Goal: Communication & Community: Answer question/provide support

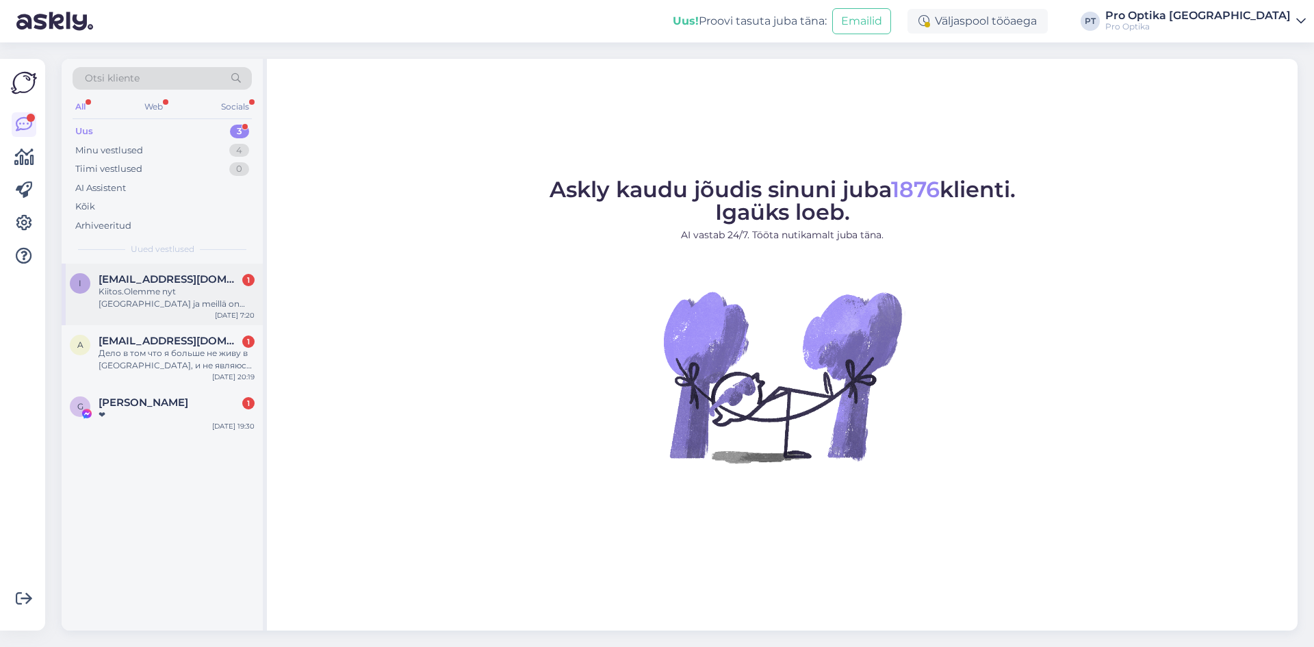
click at [177, 307] on div "Kiitos.Olemme nyt [GEOGRAPHIC_DATA] ja meillä on aikaa 10.30-11-30 Meidän täyty…" at bounding box center [177, 297] width 156 height 25
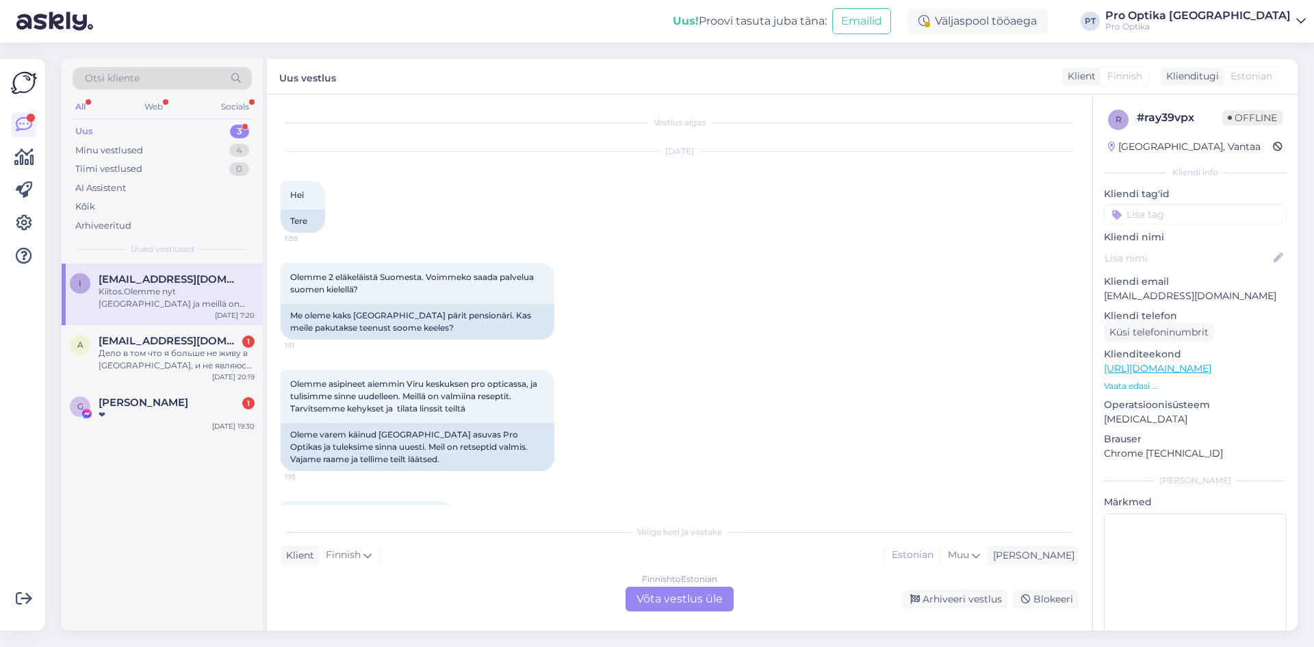
scroll to position [2933, 0]
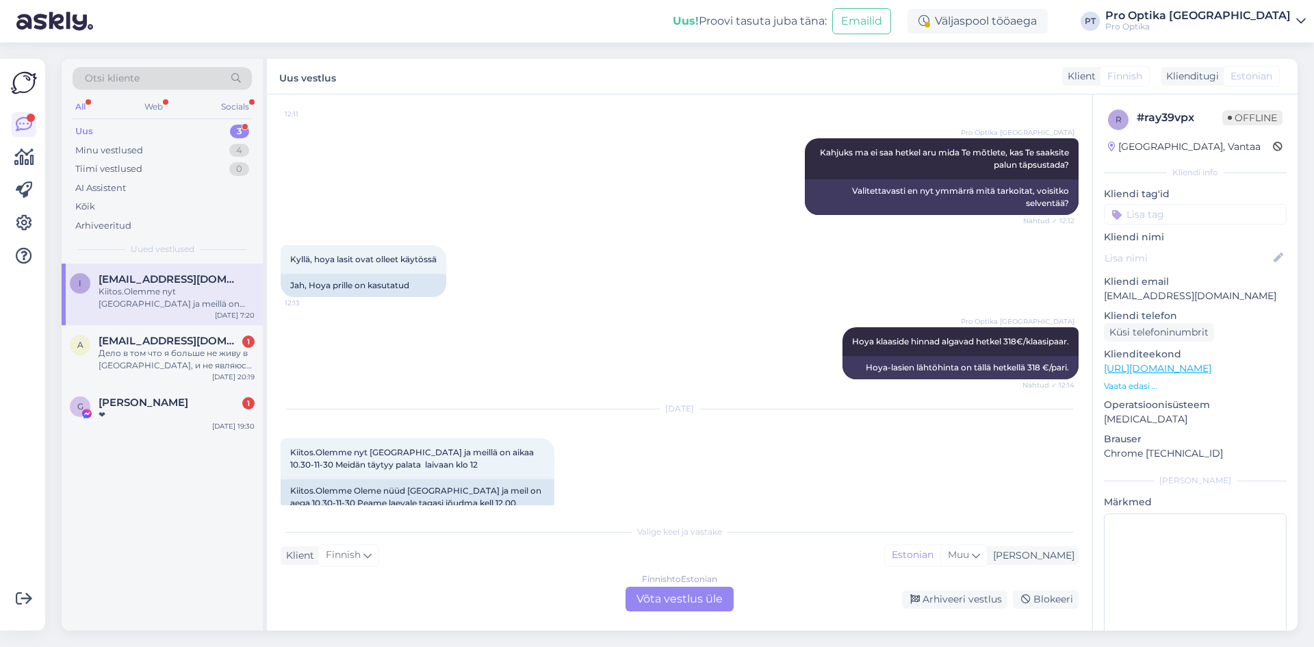
click at [710, 594] on div "Finnish to Estonian Võta vestlus üle" at bounding box center [680, 599] width 108 height 25
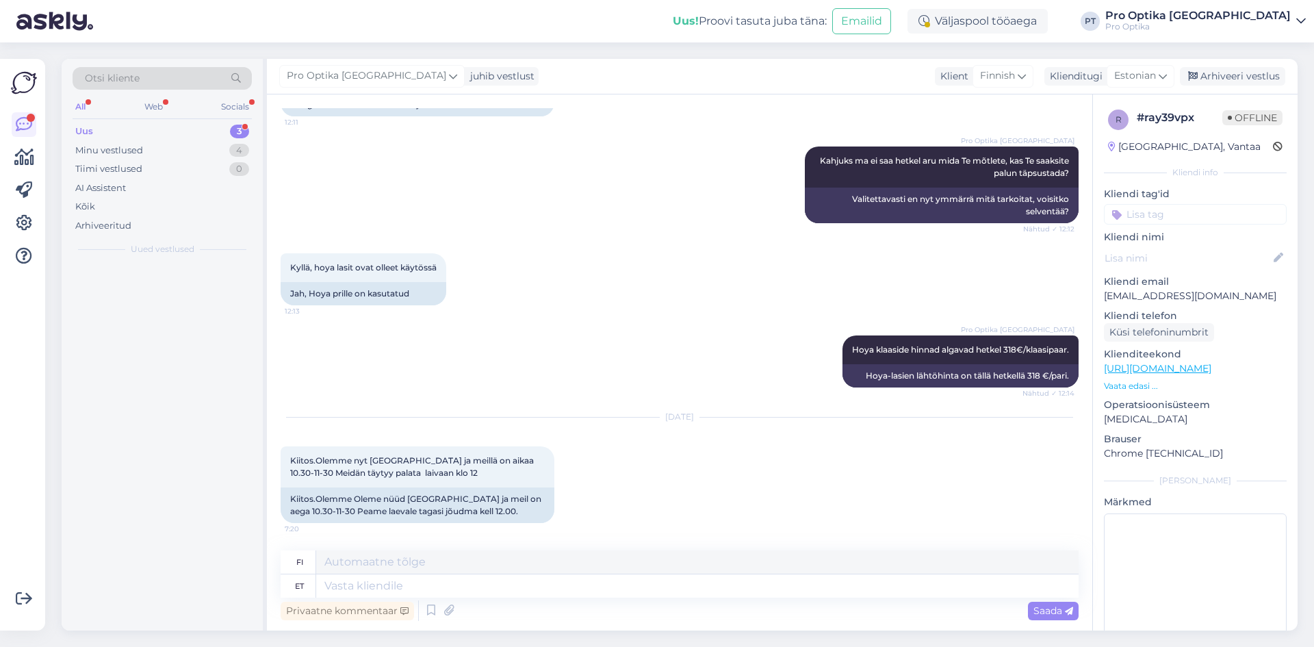
scroll to position [2901, 0]
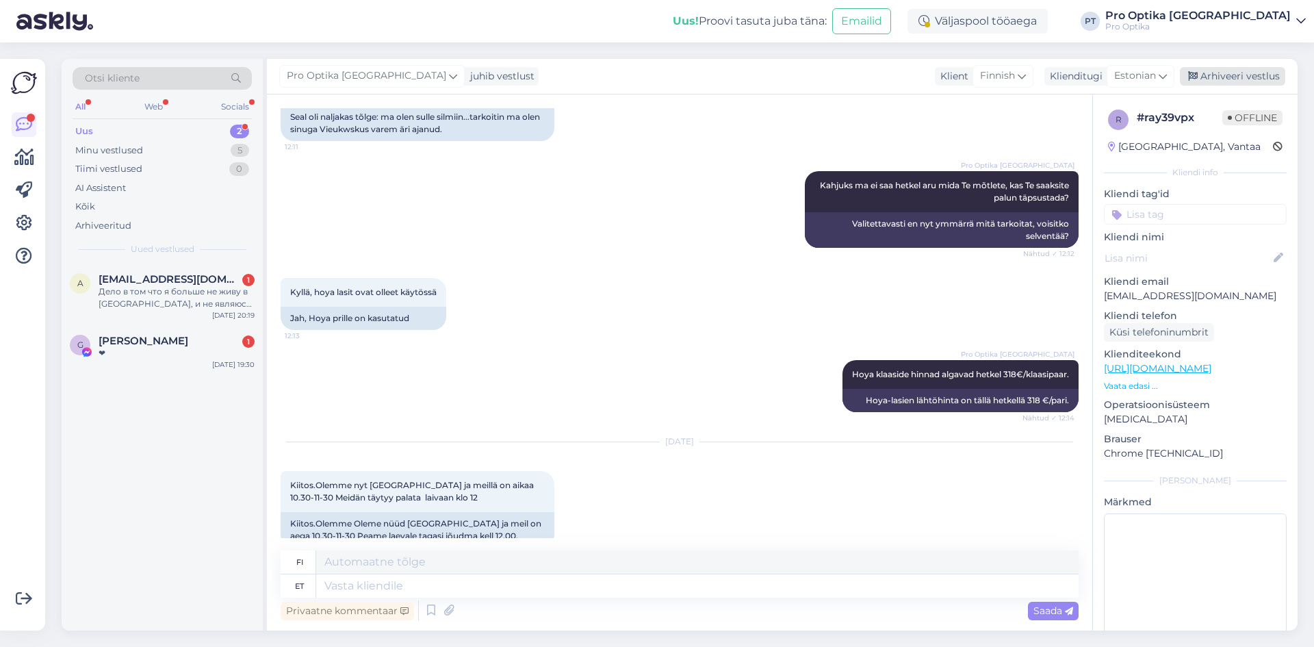
click at [1222, 77] on div "Arhiveeri vestlus" at bounding box center [1232, 76] width 105 height 18
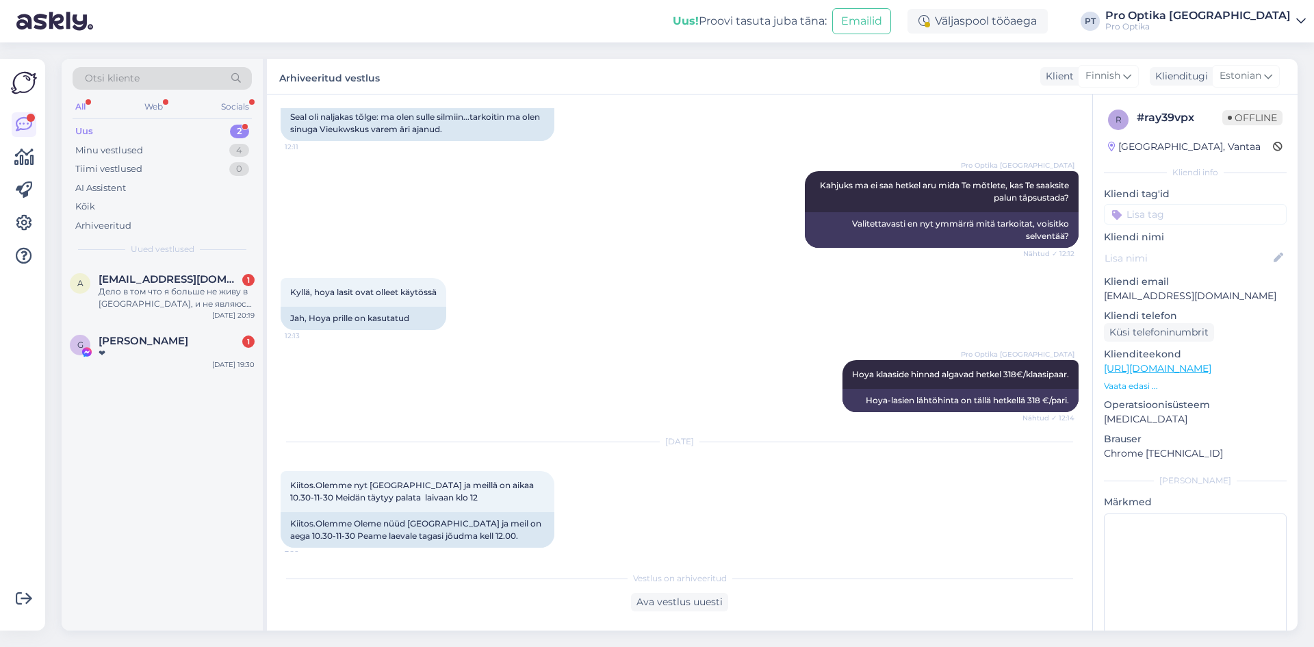
scroll to position [2887, 0]
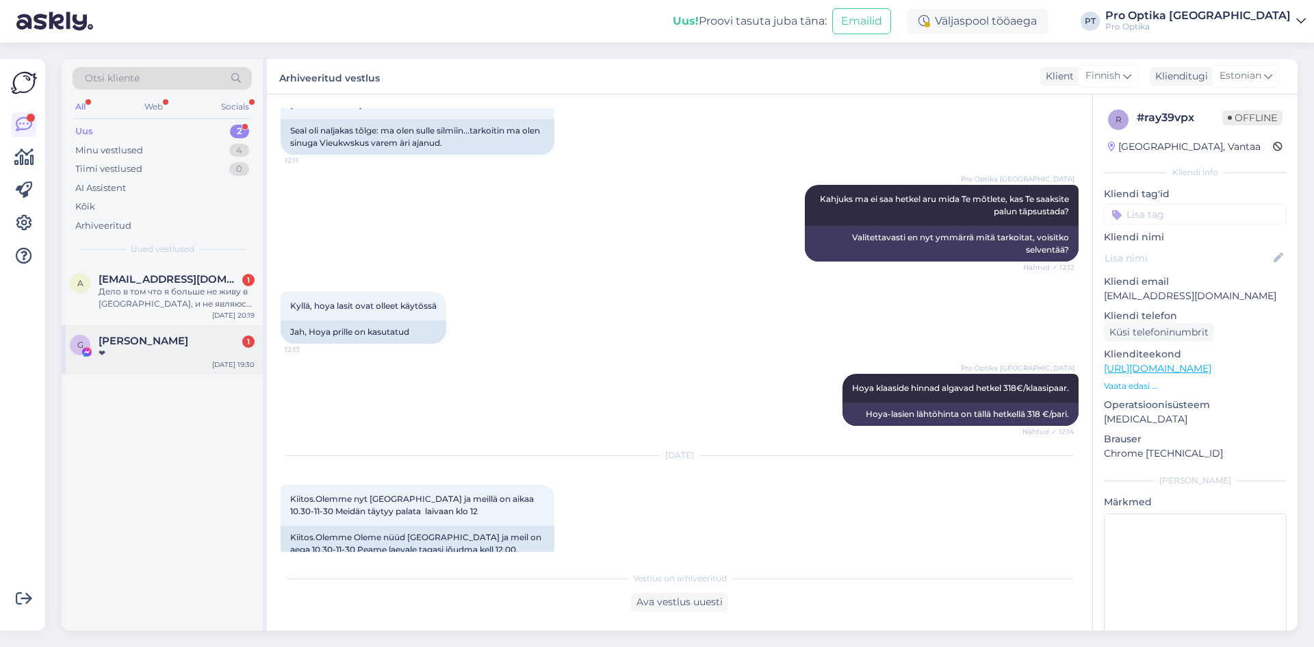
click at [118, 337] on span "[PERSON_NAME]" at bounding box center [144, 341] width 90 height 12
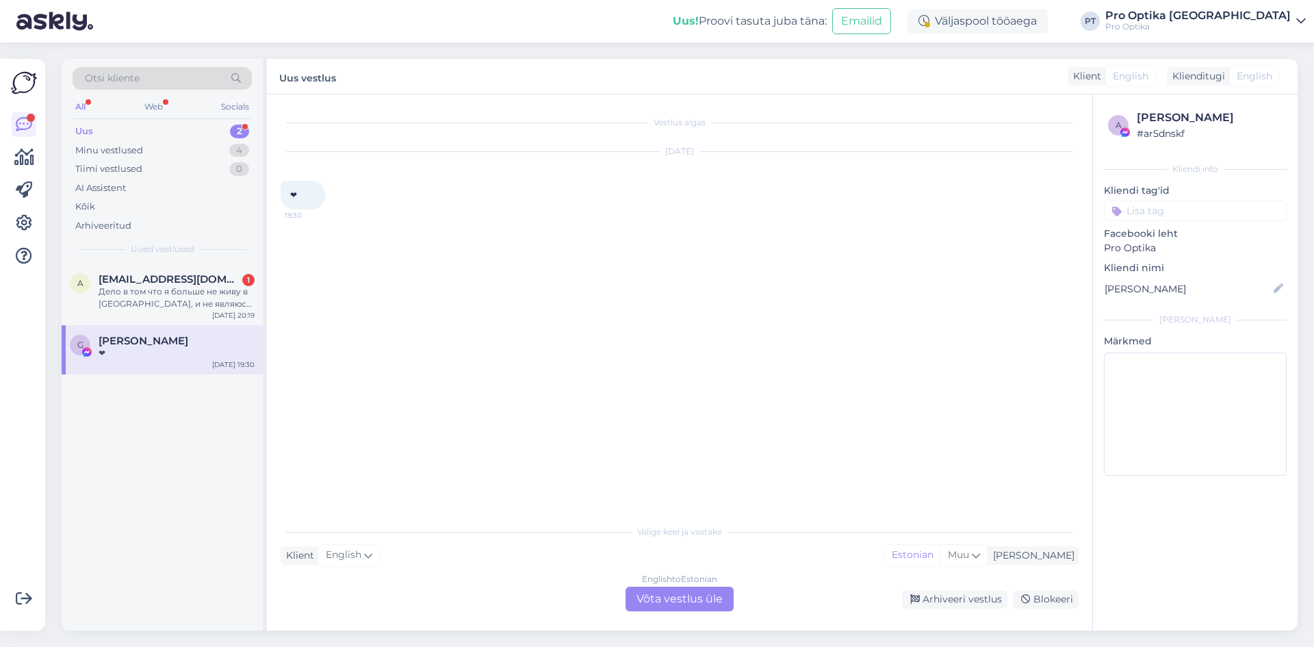
scroll to position [0, 0]
click at [945, 599] on div "Arhiveeri vestlus" at bounding box center [954, 599] width 105 height 18
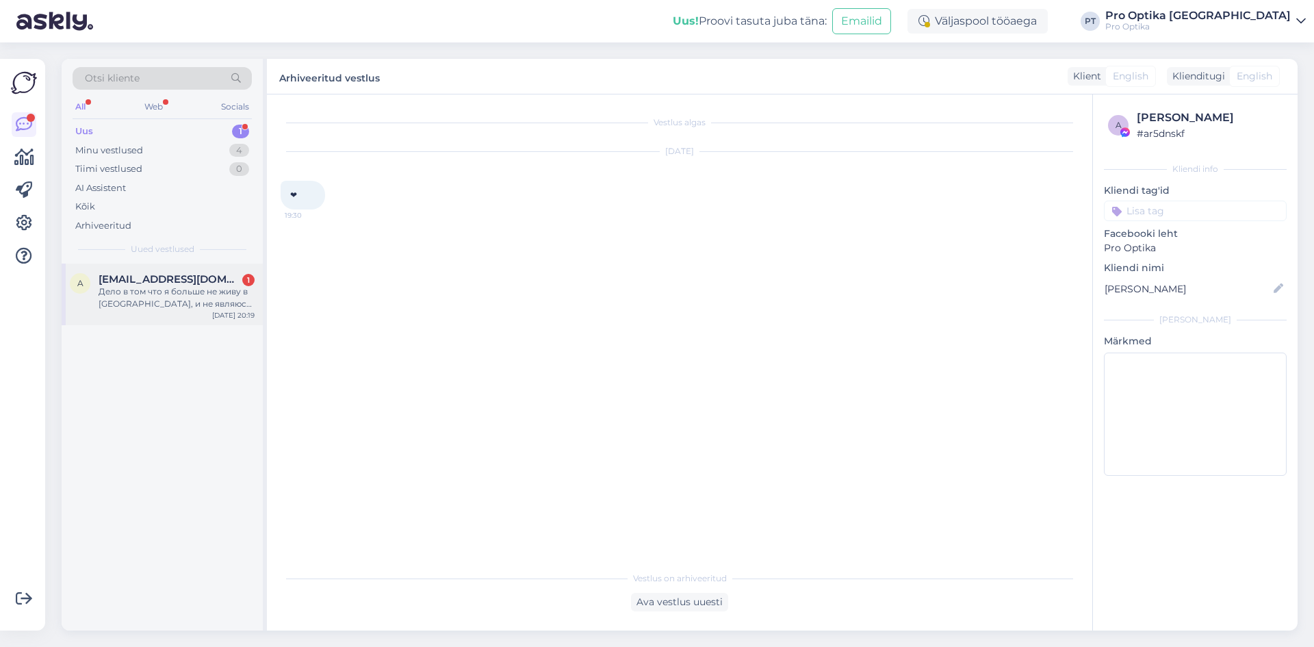
click at [182, 319] on div "a [EMAIL_ADDRESS][DOMAIN_NAME] 1 Дело в том что я больше не живу в [GEOGRAPHIC_…" at bounding box center [162, 295] width 201 height 62
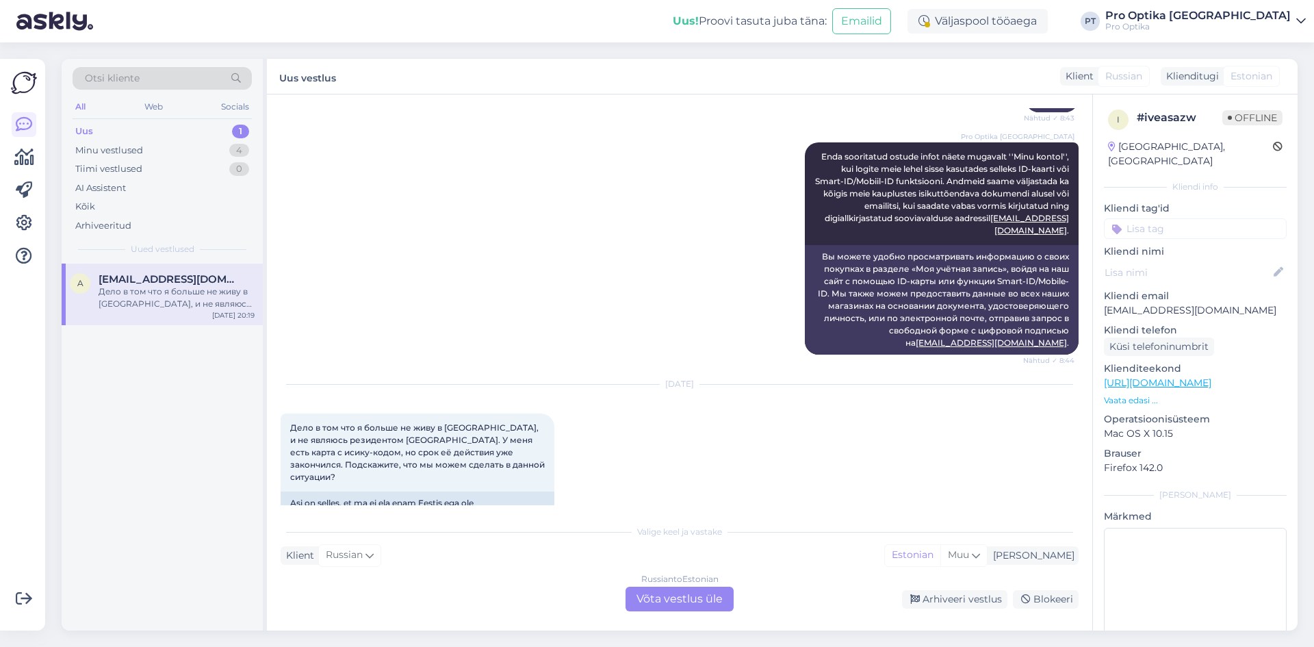
scroll to position [355, 0]
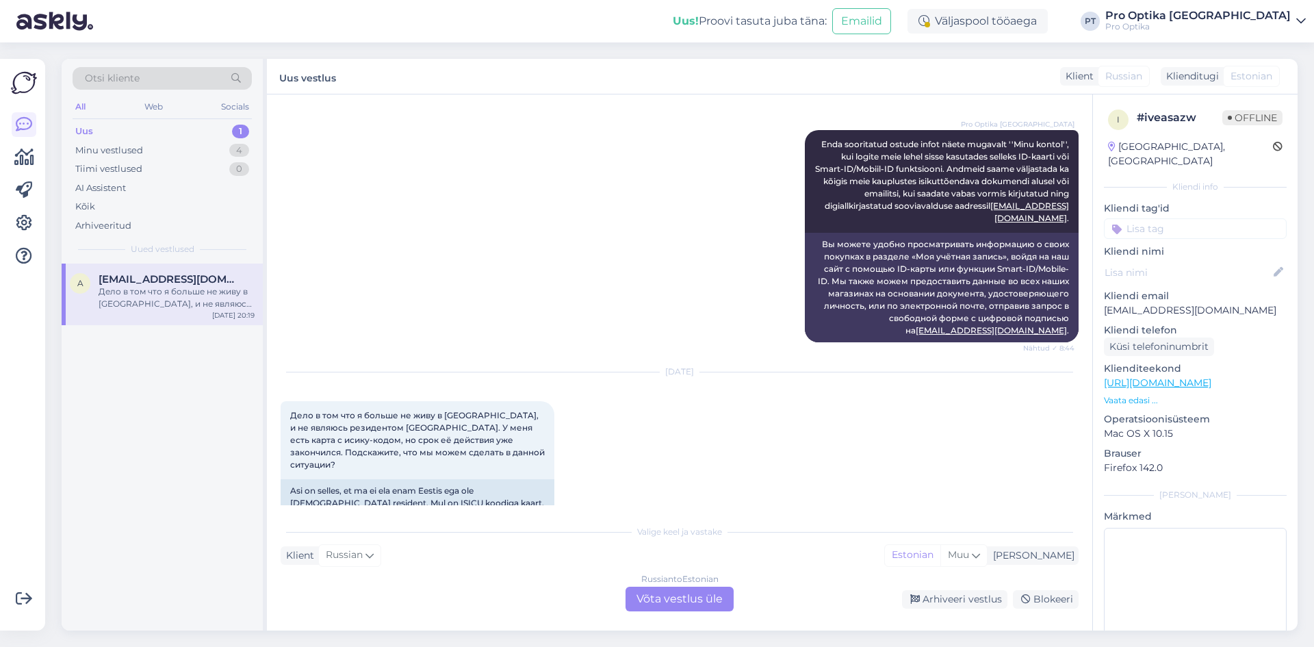
click at [650, 593] on div "Russian to Estonian Võta vestlus üle" at bounding box center [680, 599] width 108 height 25
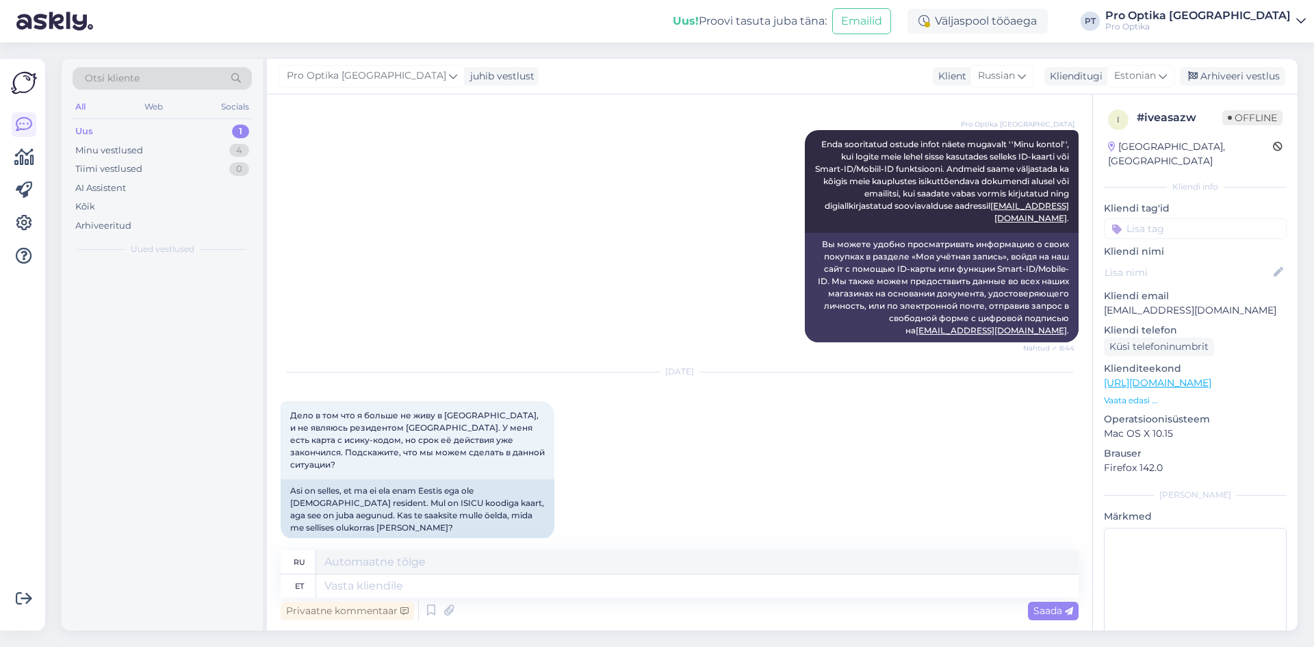
scroll to position [322, 0]
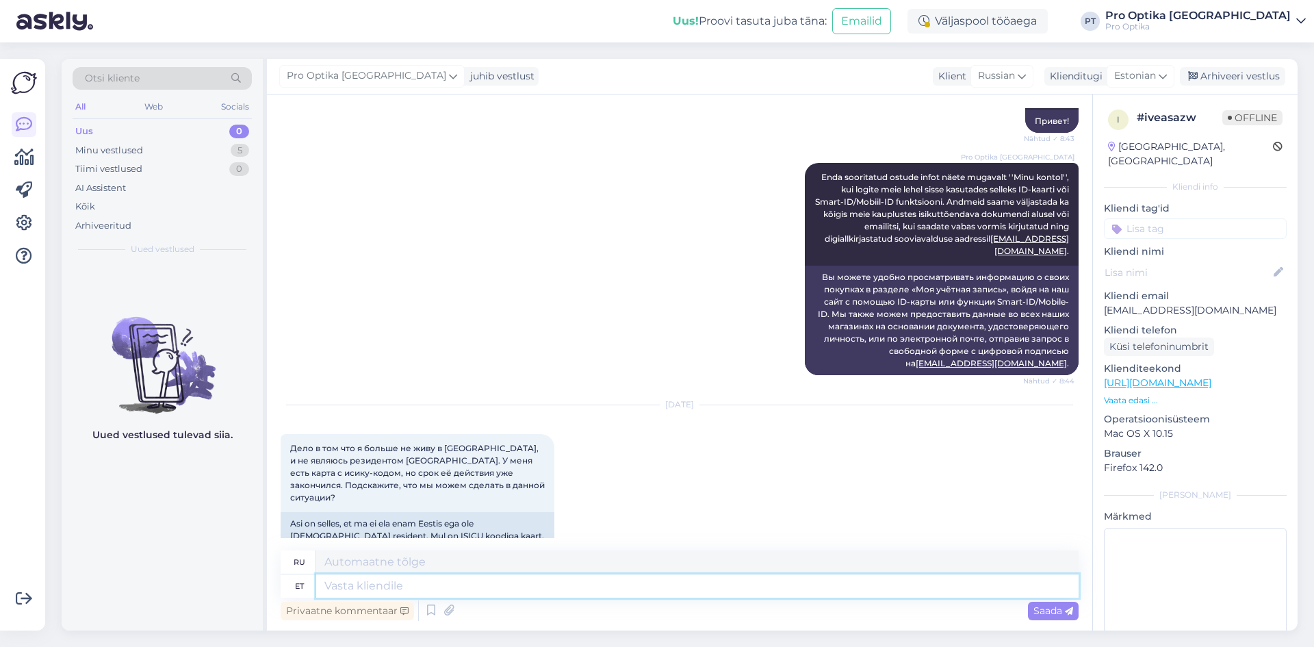
click at [592, 590] on textarea at bounding box center [697, 585] width 762 height 23
type textarea "Me u"
type textarea "Мы"
type textarea "Me uurime n"
type textarea "Мы проводим расследование."
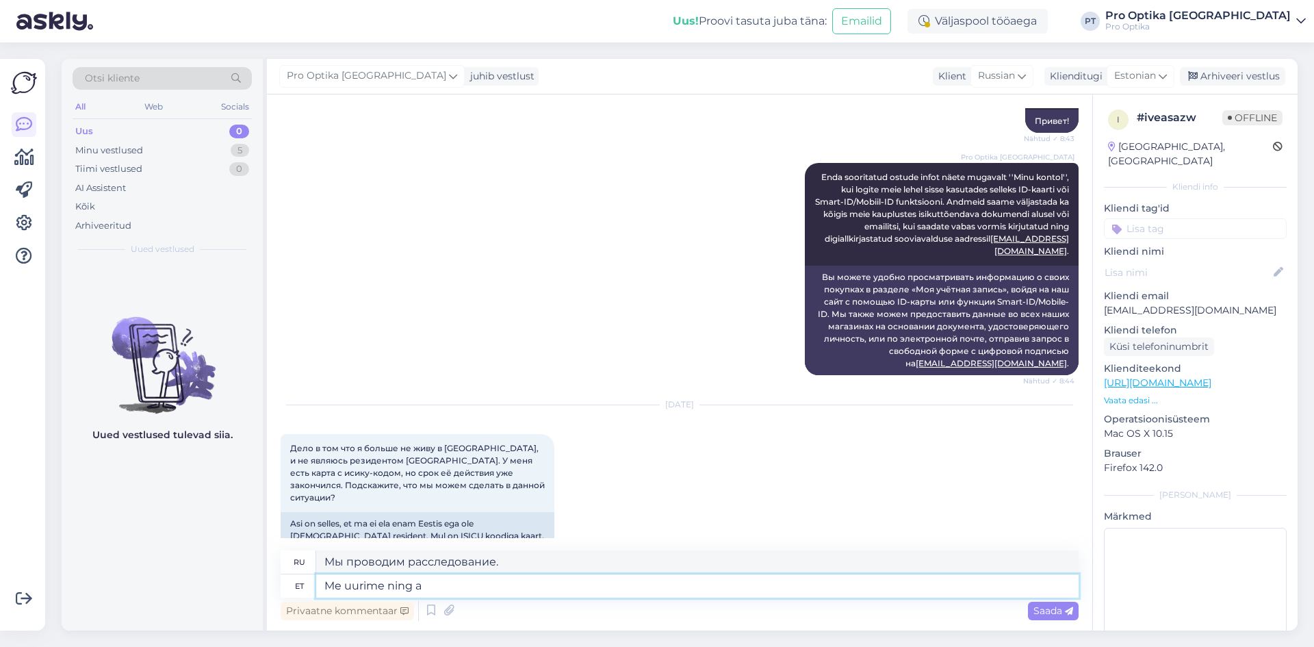
type textarea "Me uurime ning an"
type textarea "Мы расследуем [PERSON_NAME]"
type textarea "Me uurime ning annamte T"
type textarea "Мы исследуем и предоставляем"
type textarea "Me uurime ning anname Teile te"
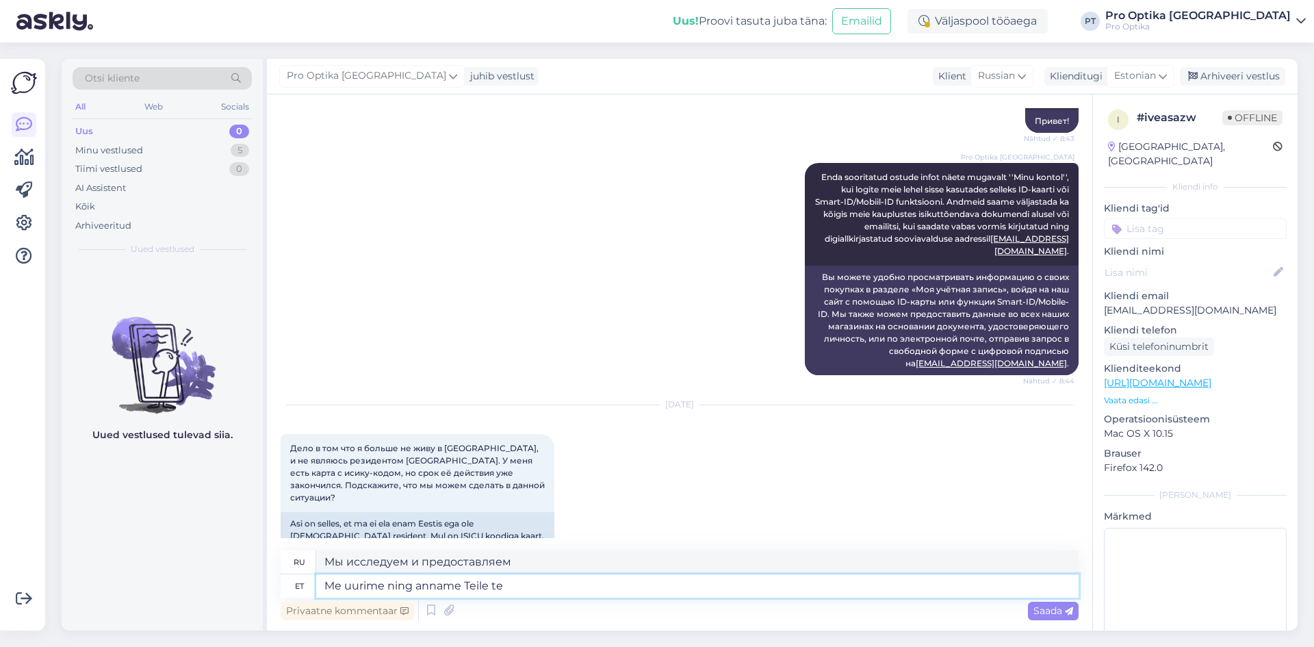
type textarea "Мы проведем расследование и предоставим вам"
type textarea "Me uurime ning anname Teile teada."
type textarea "Мы проведем расследование и сообщим вам."
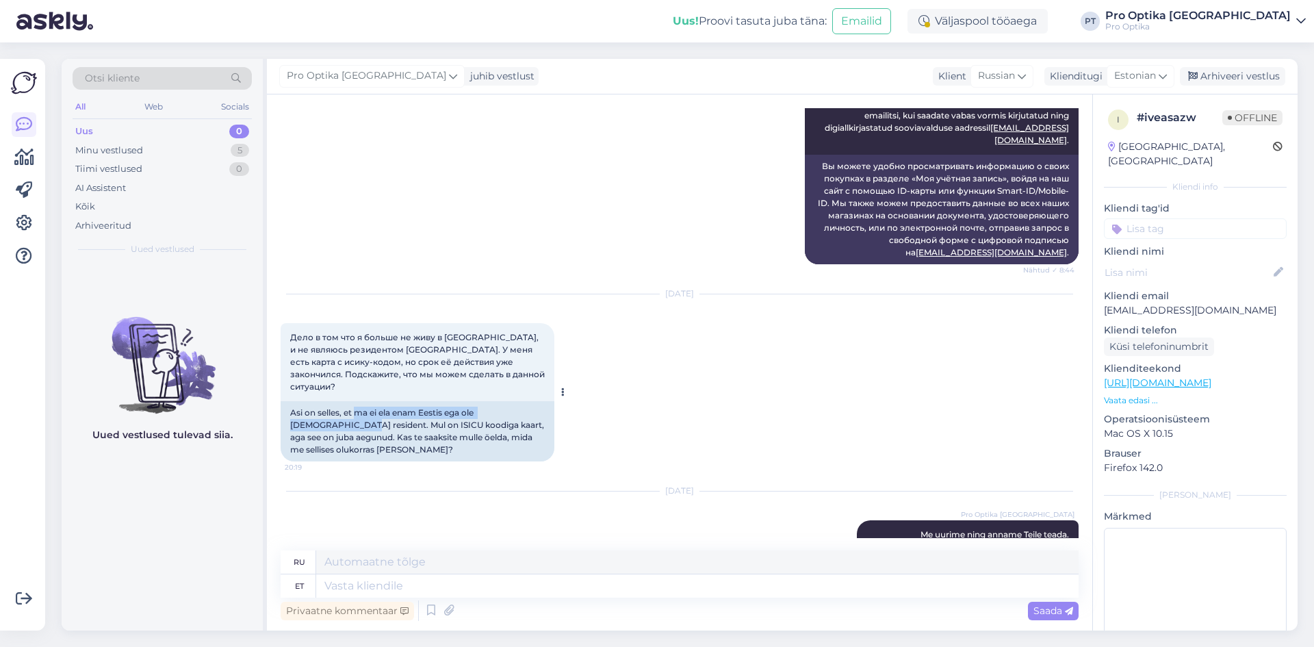
drag, startPoint x: 357, startPoint y: 377, endPoint x: 551, endPoint y: 376, distance: 193.7
click at [551, 401] on div "Asi on selles, et ma ei ela enam Eestis ega ole [DEMOGRAPHIC_DATA] resident. Mu…" at bounding box center [418, 431] width 274 height 60
copy div "ma ei ela enam Eestis ega ole [DEMOGRAPHIC_DATA] resident."
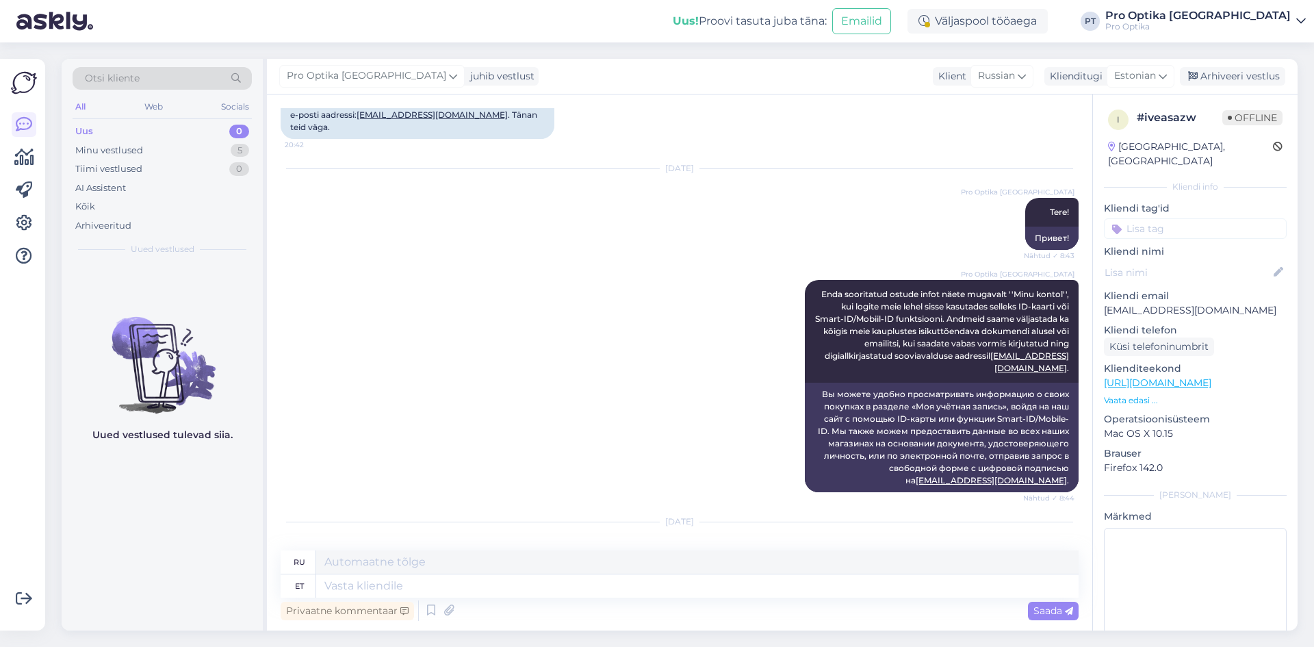
scroll to position [205, 0]
click at [199, 151] on div "Minu vestlused 5" at bounding box center [162, 150] width 179 height 19
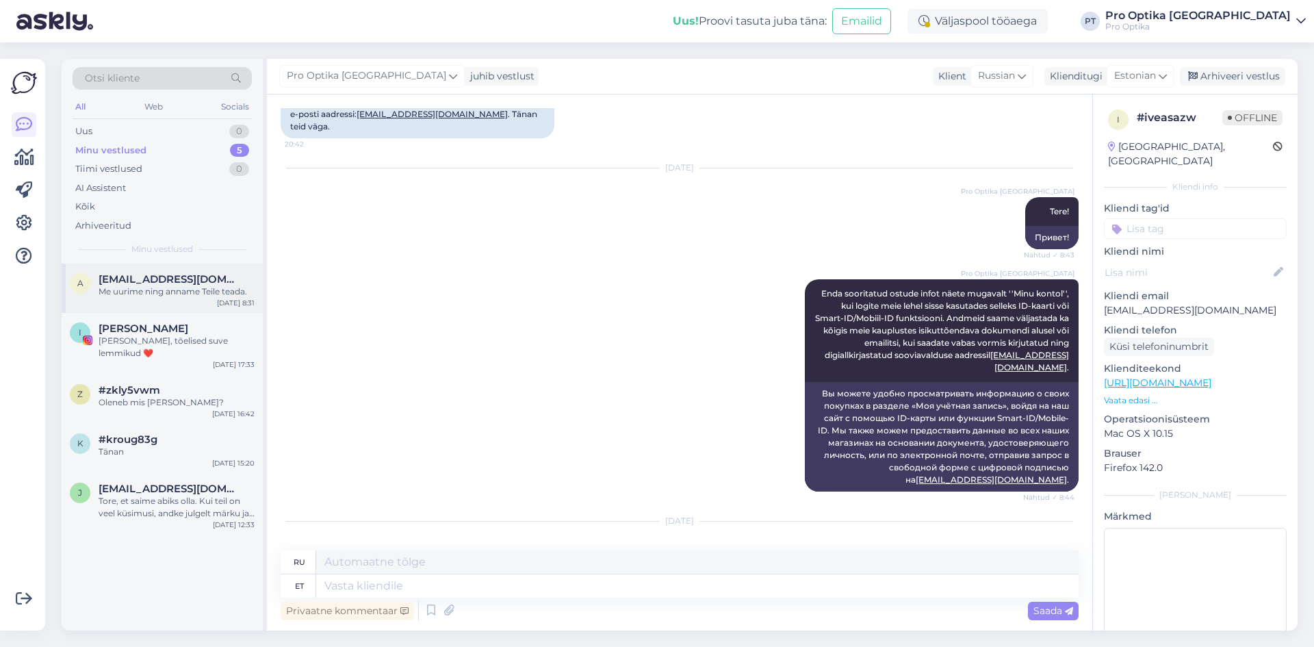
click at [170, 296] on div "Me uurime ning anname Teile teada." at bounding box center [177, 291] width 156 height 12
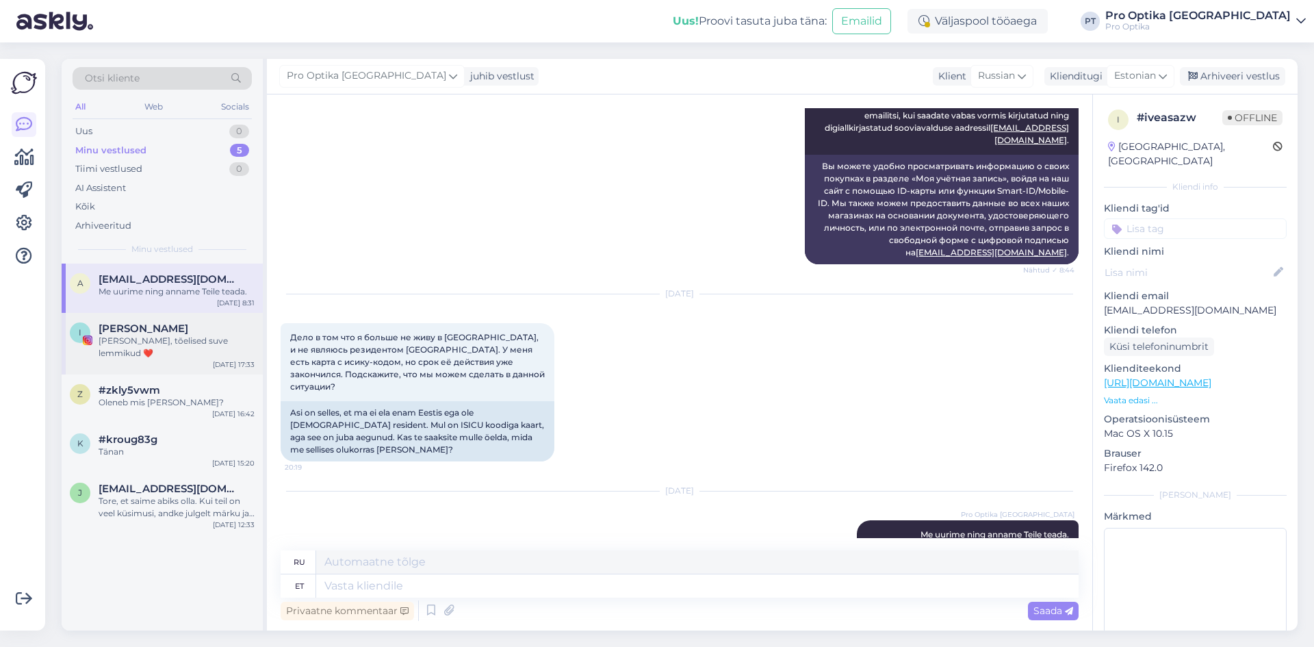
click at [178, 350] on div "[PERSON_NAME], tõelised suve lemmikud ❤️" at bounding box center [177, 347] width 156 height 25
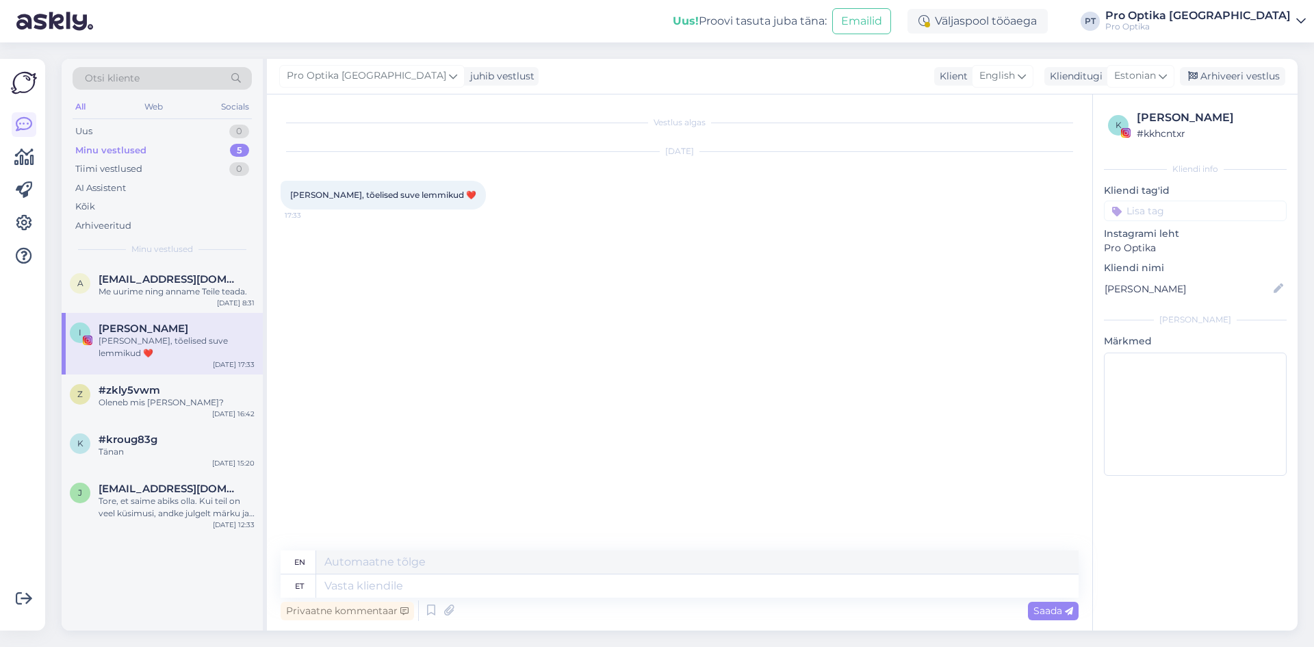
scroll to position [0, 0]
click at [1231, 74] on div "Arhiveeri vestlus" at bounding box center [1232, 76] width 105 height 18
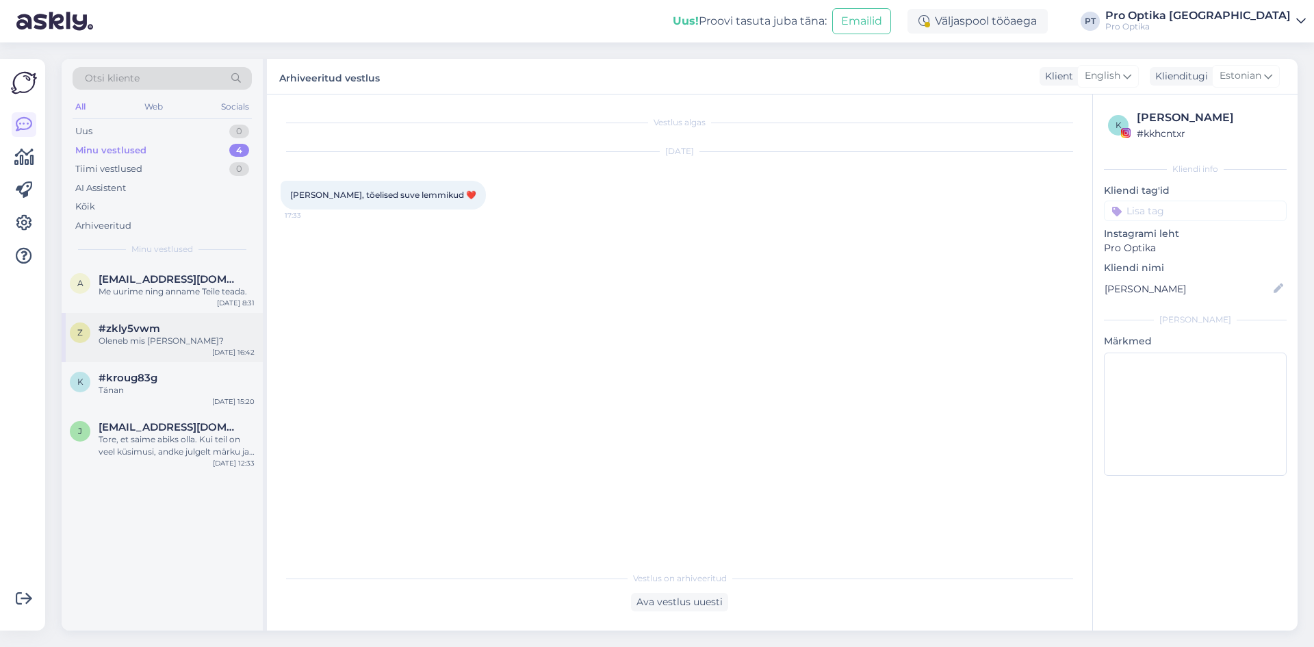
click at [173, 342] on div "Oleneb mis [PERSON_NAME]?" at bounding box center [177, 341] width 156 height 12
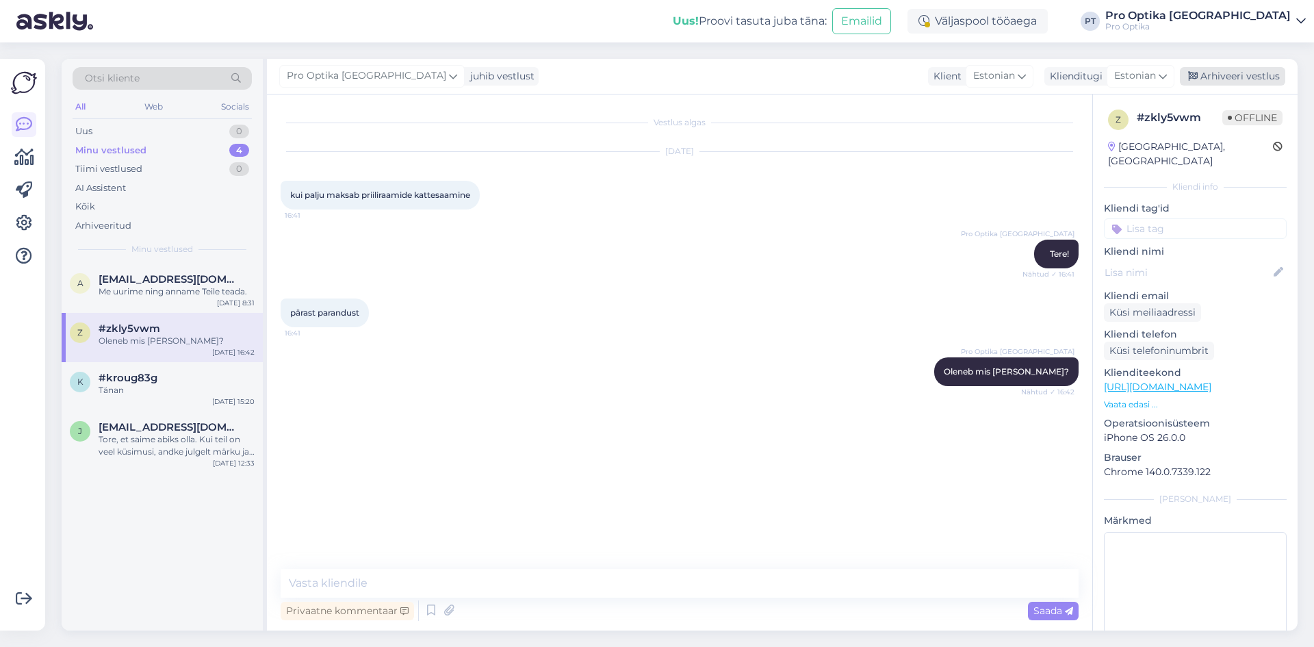
click at [1235, 84] on div "Arhiveeri vestlus" at bounding box center [1232, 76] width 105 height 18
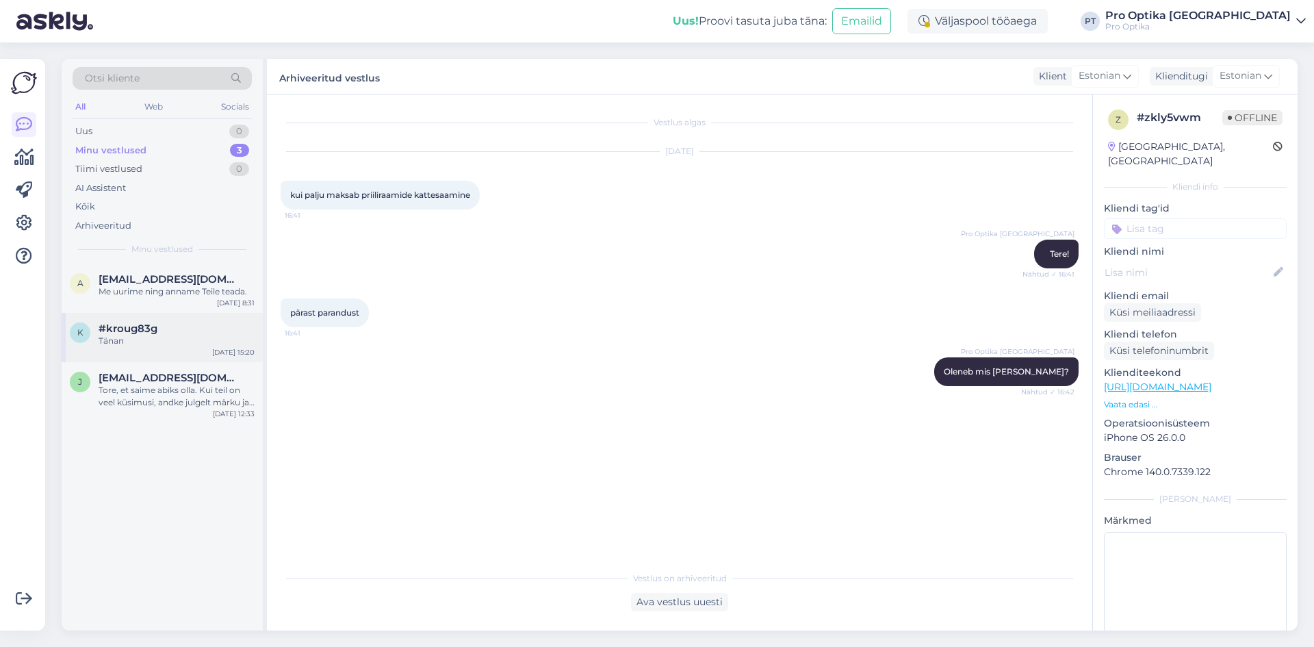
click at [187, 349] on div "k #kroug83g Tänan [DATE] 15:20" at bounding box center [162, 337] width 201 height 49
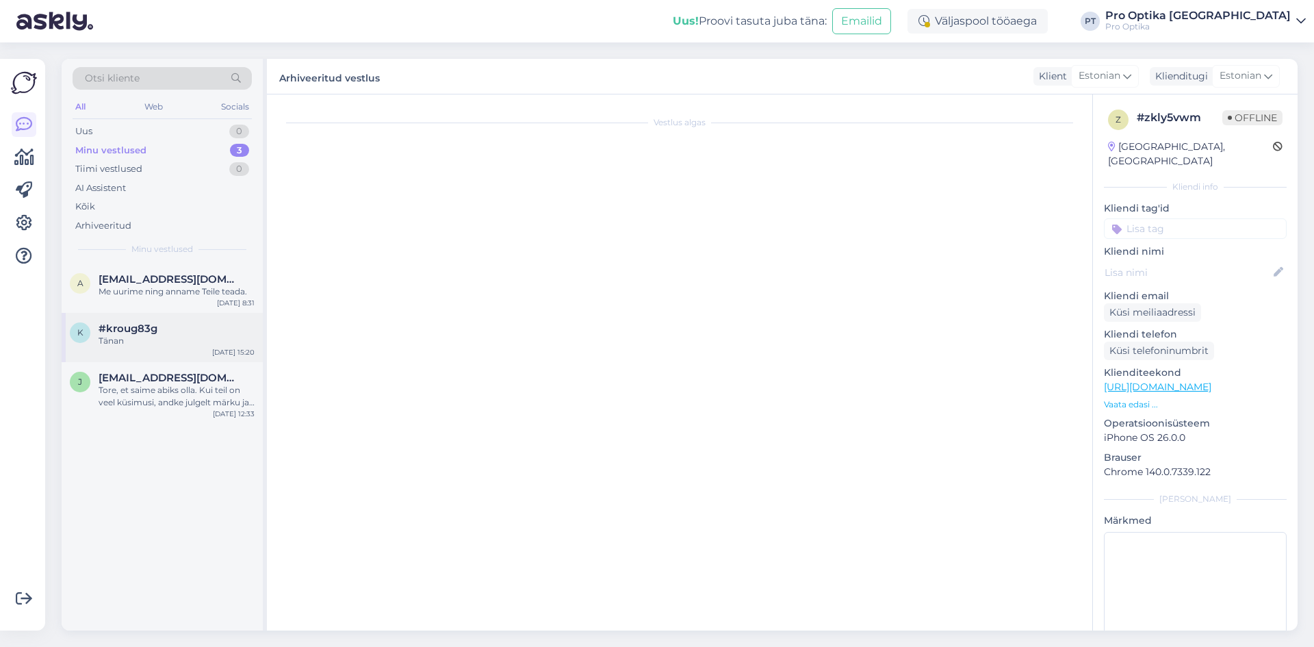
scroll to position [24, 0]
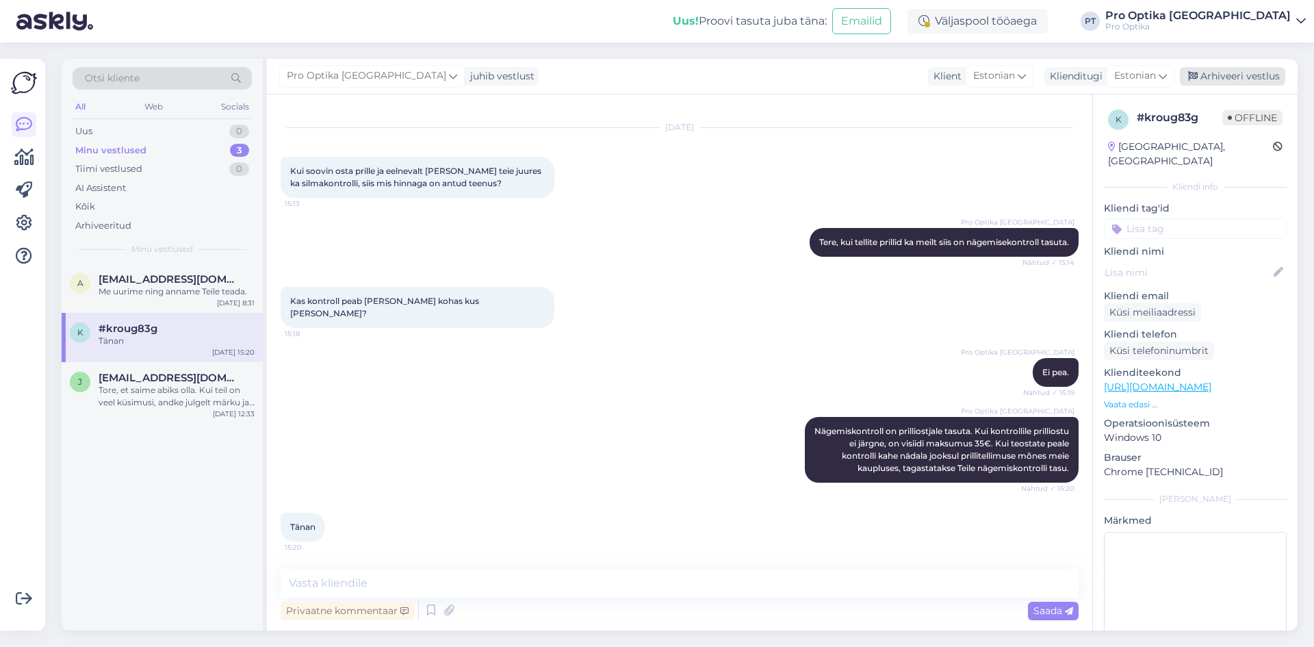
click at [1228, 76] on div "Arhiveeri vestlus" at bounding box center [1232, 76] width 105 height 18
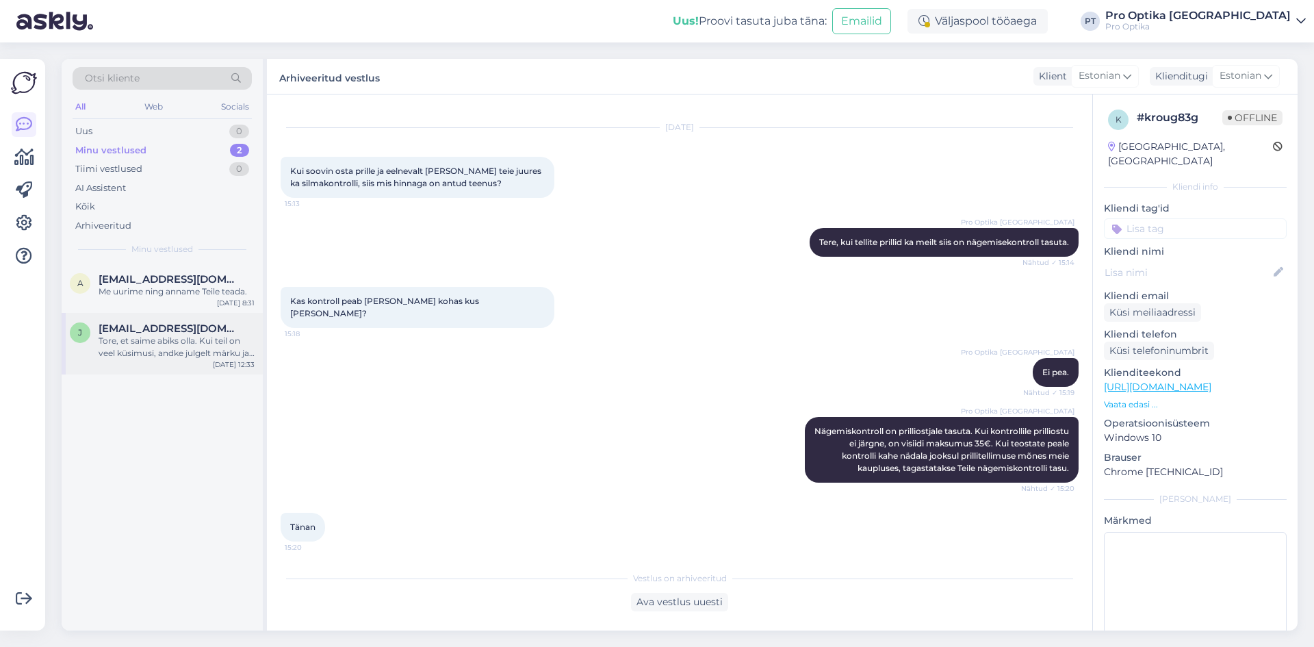
drag, startPoint x: 205, startPoint y: 333, endPoint x: 378, endPoint y: 251, distance: 192.3
click at [208, 328] on span "[EMAIL_ADDRESS][DOMAIN_NAME]" at bounding box center [170, 328] width 142 height 12
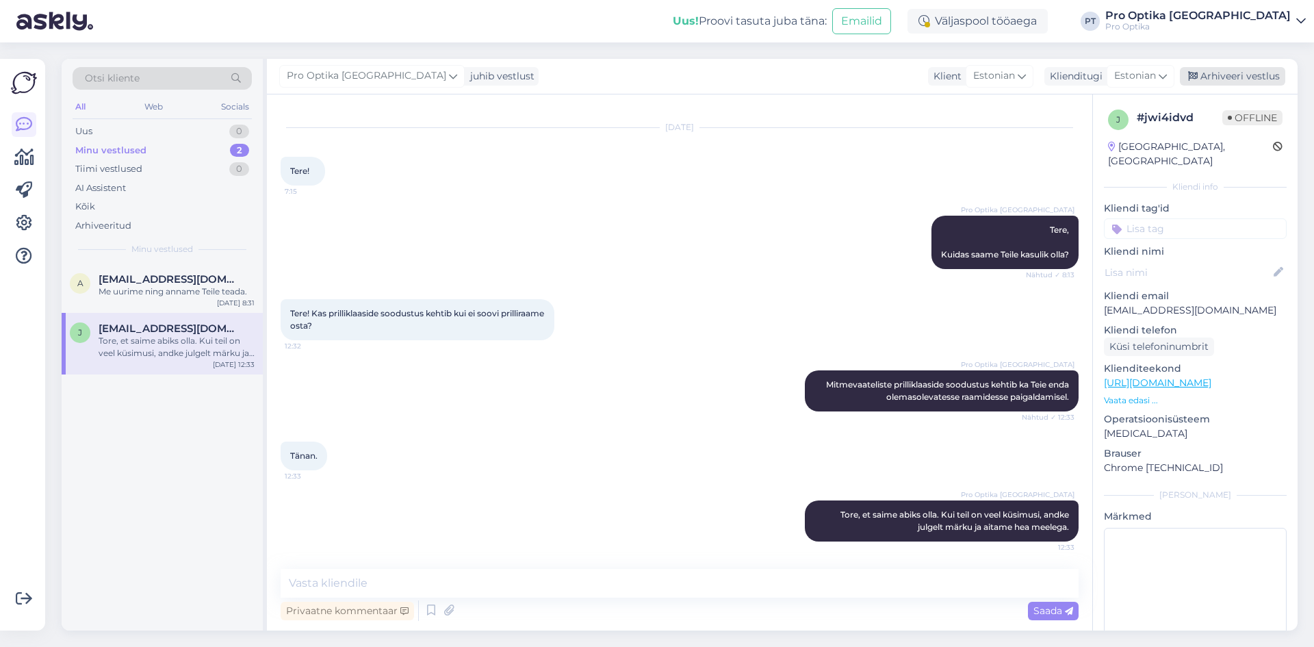
click at [1254, 85] on div "Arhiveeri vestlus" at bounding box center [1232, 76] width 105 height 18
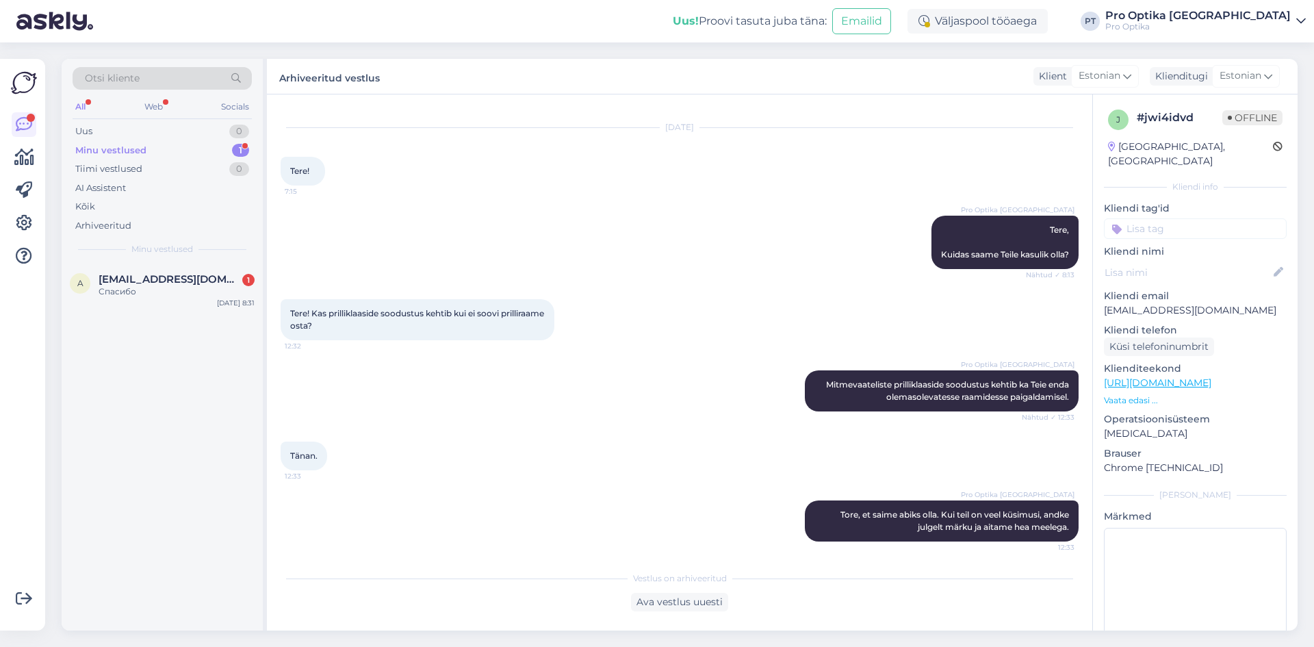
click at [191, 292] on div "Спасибо" at bounding box center [177, 291] width 156 height 12
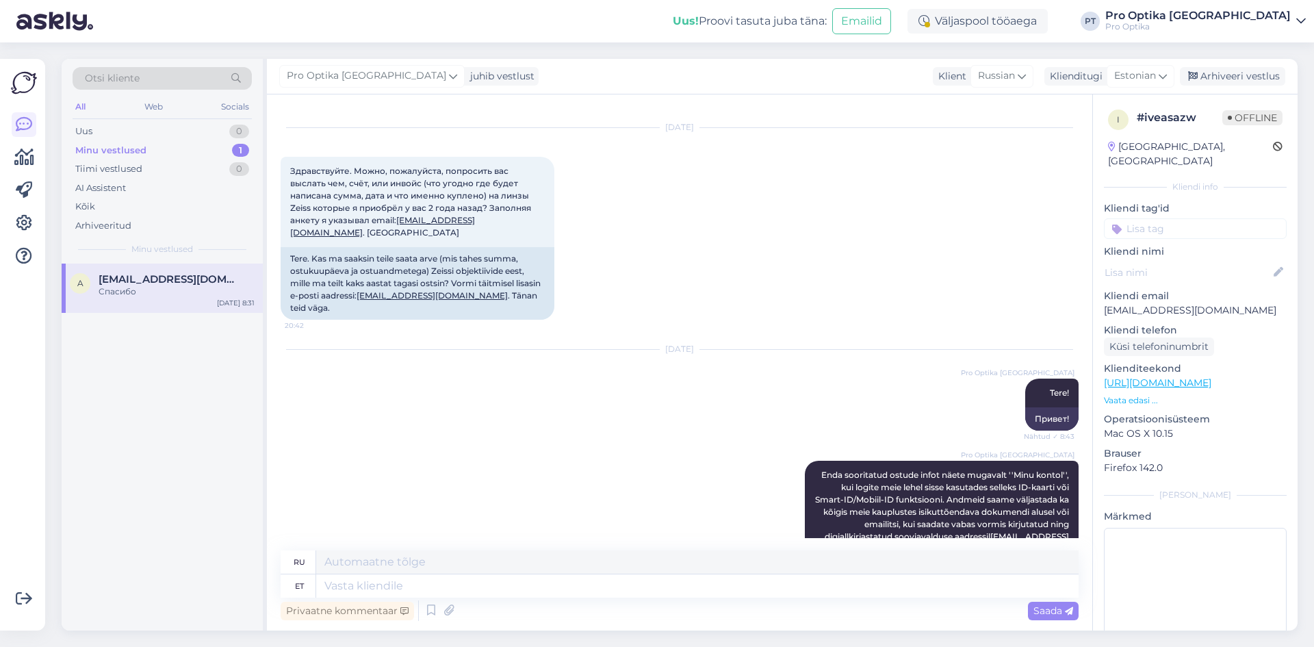
scroll to position [515, 0]
